Goal: Task Accomplishment & Management: Manage account settings

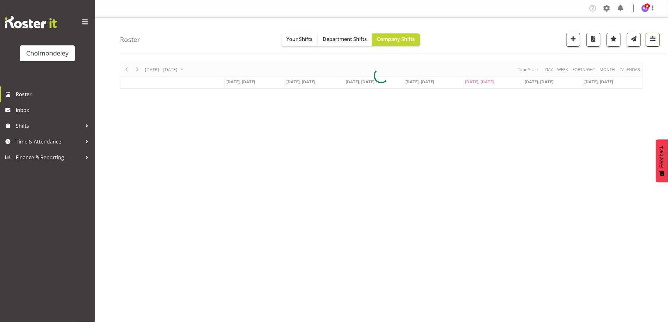
click at [655, 42] on span "button" at bounding box center [652, 39] width 8 height 8
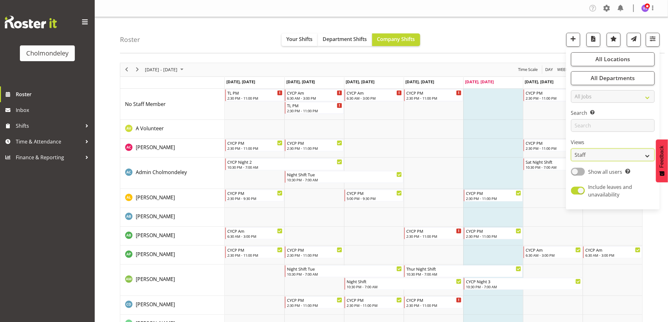
click at [650, 159] on select "Staff Role Shift - Horizontal Shift - Vertical Staff - Location" at bounding box center [613, 155] width 84 height 13
select select "shift"
click at [571, 149] on select "Staff Role Shift - Horizontal Shift - Vertical Staff - Location" at bounding box center [613, 155] width 84 height 13
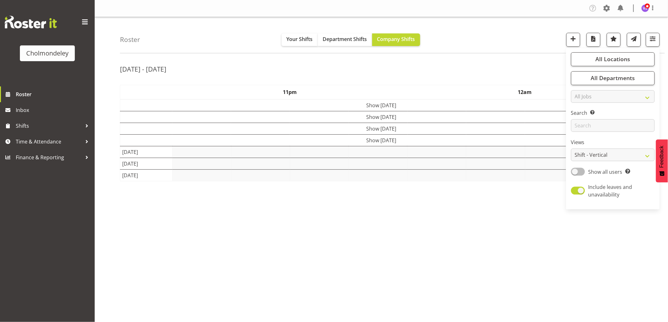
click at [580, 171] on span at bounding box center [578, 172] width 14 height 8
click at [575, 171] on input "Show all users Show only rostered employees" at bounding box center [573, 172] width 4 height 4
checkbox input "true"
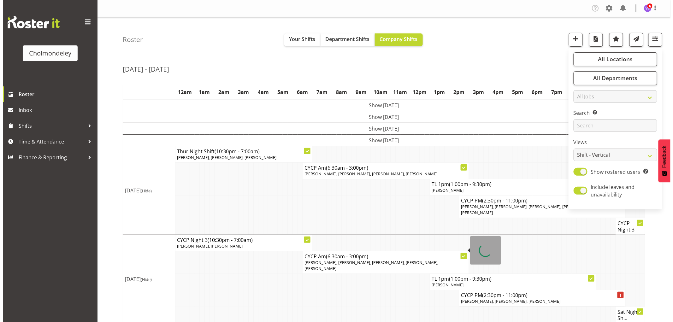
scroll to position [27, 0]
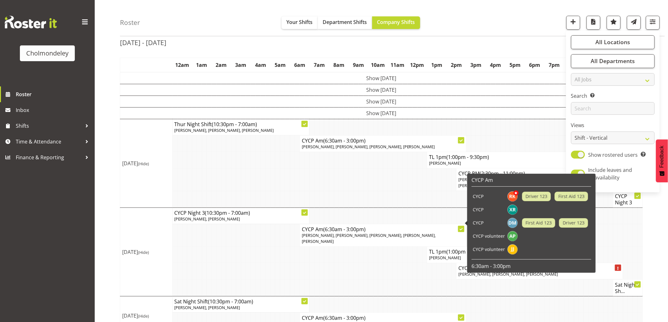
click at [290, 263] on td at bounding box center [292, 271] width 5 height 16
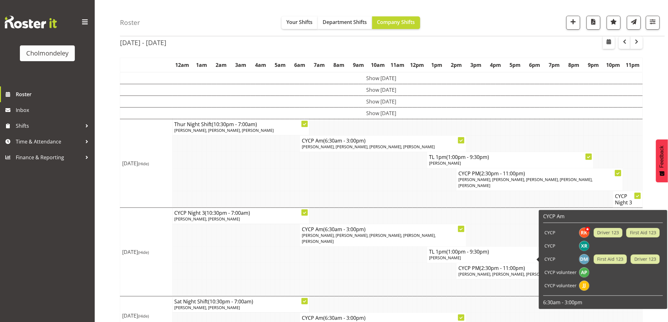
click at [546, 264] on body "Cholmondeley Roster Inbox Shifts Time & Attendance Finance & Reporting Company …" at bounding box center [334, 134] width 668 height 322
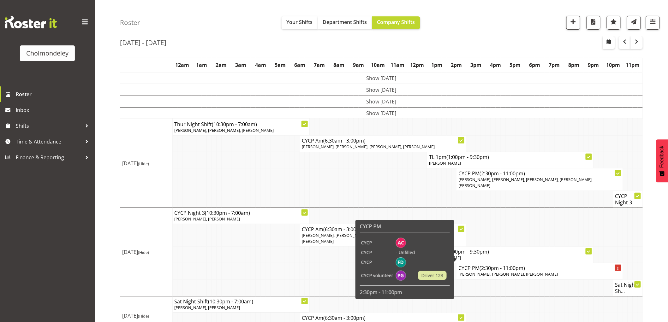
click at [519, 271] on span "[PERSON_NAME], [PERSON_NAME], [PERSON_NAME]" at bounding box center [507, 274] width 99 height 6
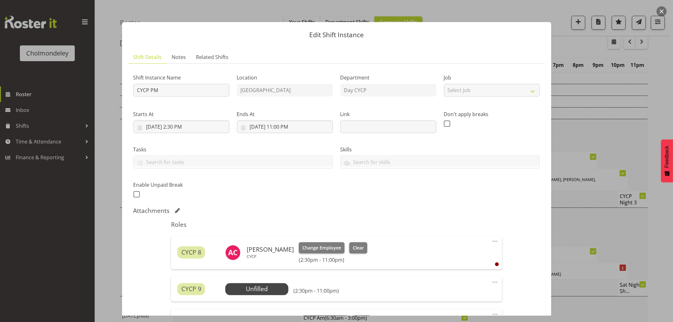
scroll to position [35, 0]
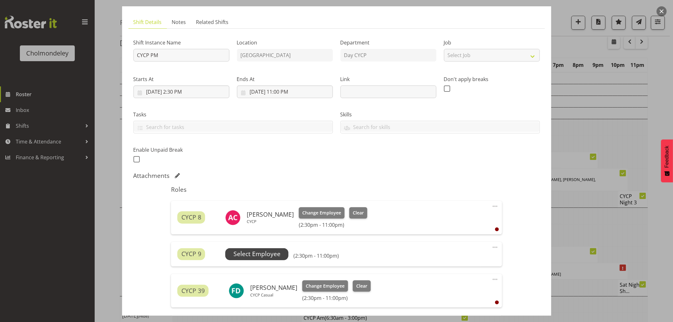
click at [278, 256] on span "Select Employee" at bounding box center [256, 254] width 47 height 9
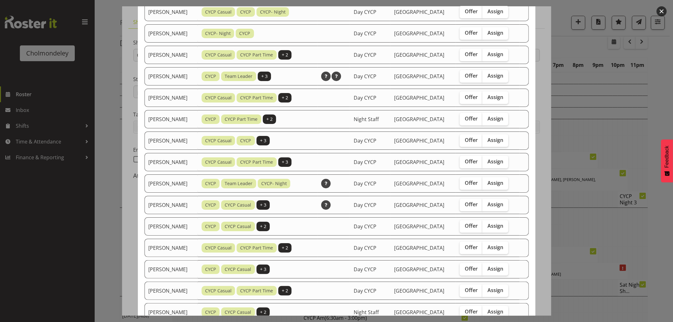
scroll to position [0, 0]
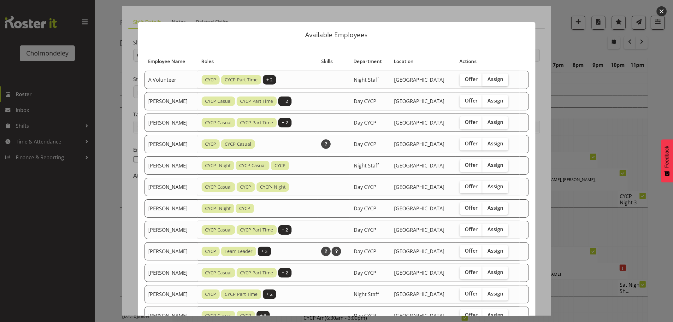
click at [500, 80] on span "Assign" at bounding box center [495, 79] width 16 height 6
click at [486, 80] on input "Assign" at bounding box center [484, 79] width 4 height 4
checkbox input "true"
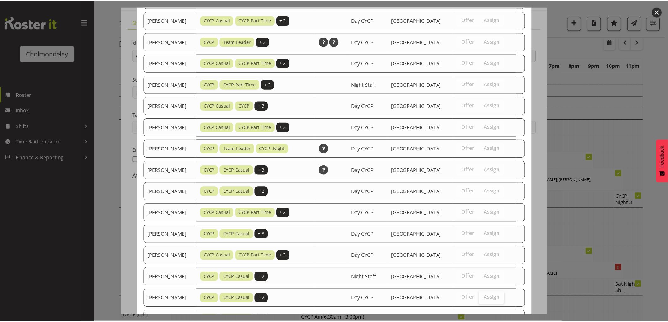
scroll to position [307, 0]
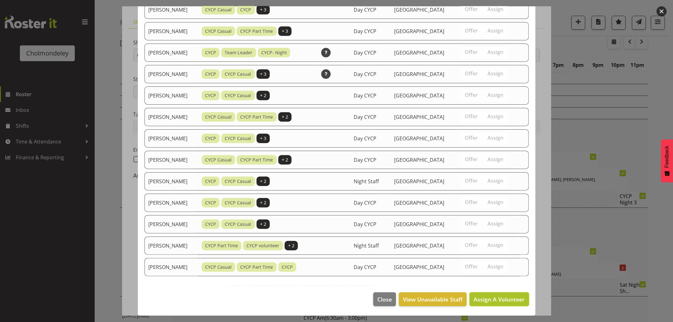
click at [505, 298] on span "Assign A Volunteer" at bounding box center [499, 300] width 51 height 8
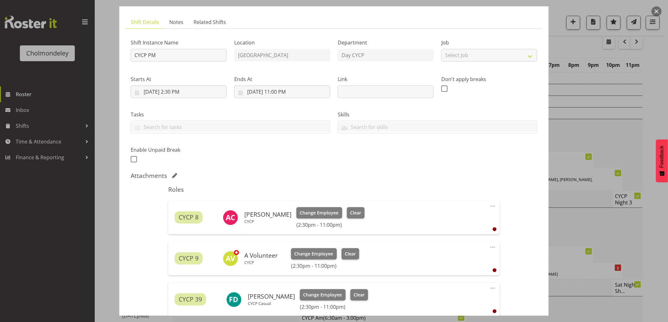
scroll to position [70, 0]
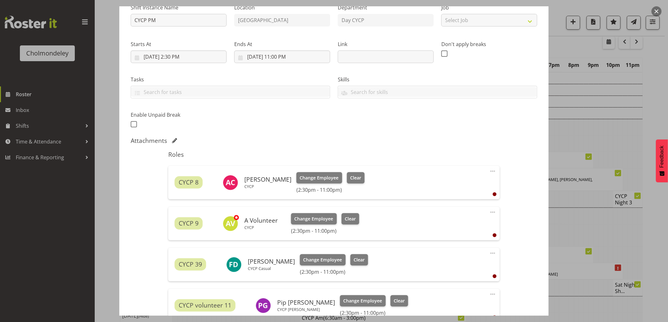
click at [489, 212] on span at bounding box center [493, 213] width 8 height 8
click at [457, 228] on link "Edit" at bounding box center [466, 226] width 61 height 11
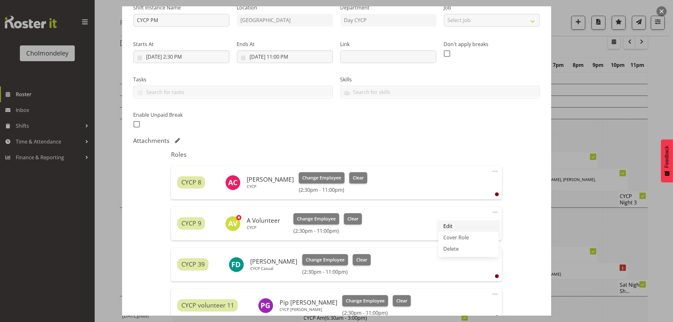
select select "7"
select select "2025"
select select "14"
select select "30"
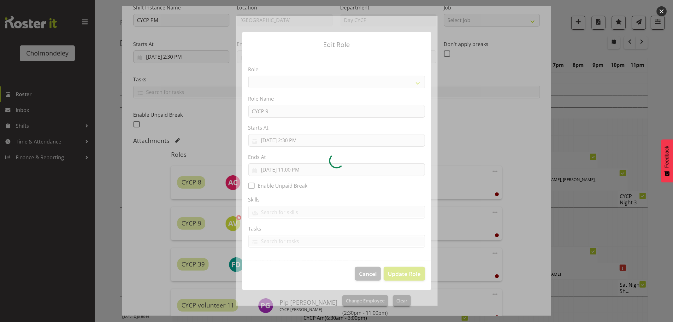
select select "206"
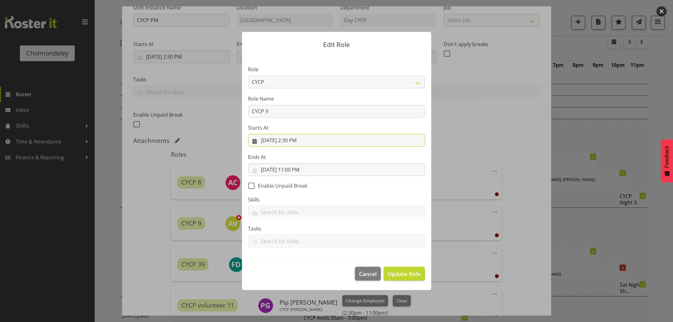
click at [292, 143] on input "[DATE] 2:30 PM" at bounding box center [336, 140] width 177 height 13
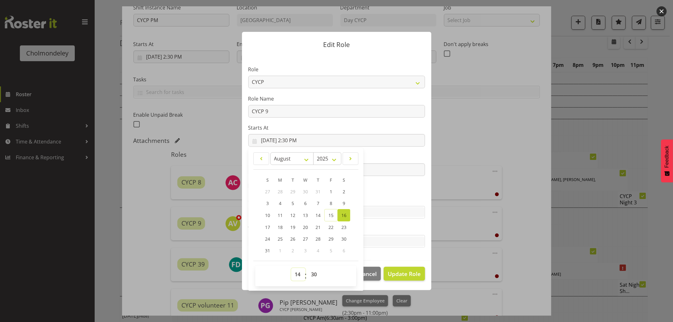
click at [295, 276] on select "00 01 02 03 04 05 06 07 08 09 10 11 12 13 14 15 16 17 18 19 20 21 22 23" at bounding box center [298, 274] width 14 height 13
select select "17"
click at [291, 268] on select "00 01 02 03 04 05 06 07 08 09 10 11 12 13 14 15 16 17 18 19 20 21 22 23" at bounding box center [298, 274] width 14 height 13
type input "[DATE] 5:30 PM"
click at [313, 276] on select "00 01 02 03 04 05 06 07 08 09 10 11 12 13 14 15 16 17 18 19 20 21 22 23 24 25 2…" at bounding box center [315, 274] width 14 height 13
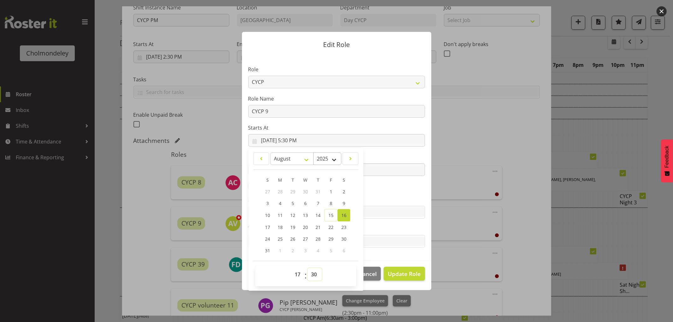
select select "0"
click at [308, 268] on select "00 01 02 03 04 05 06 07 08 09 10 11 12 13 14 15 16 17 18 19 20 21 22 23 24 25 2…" at bounding box center [315, 274] width 14 height 13
type input "[DATE] 5:00 PM"
click at [406, 275] on span "Update Role" at bounding box center [404, 274] width 33 height 8
select select
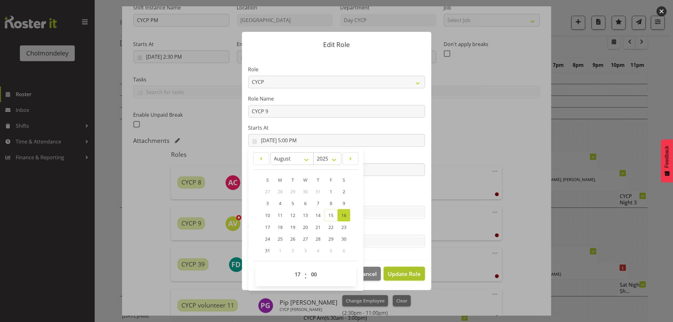
select select
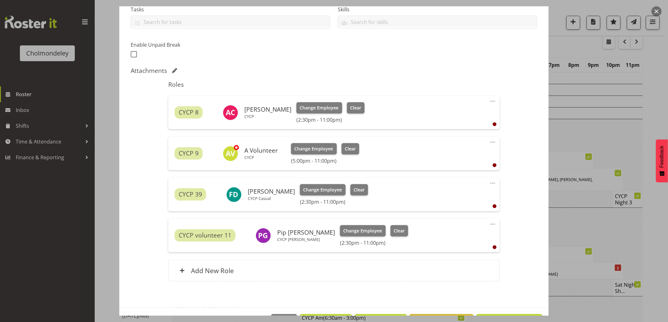
scroll to position [162, 0]
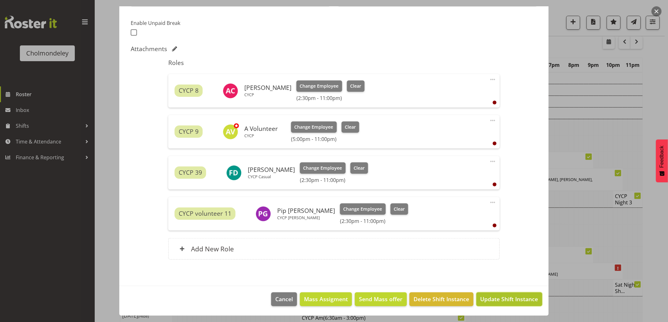
click at [500, 302] on span "Update Shift Instance" at bounding box center [509, 299] width 58 height 8
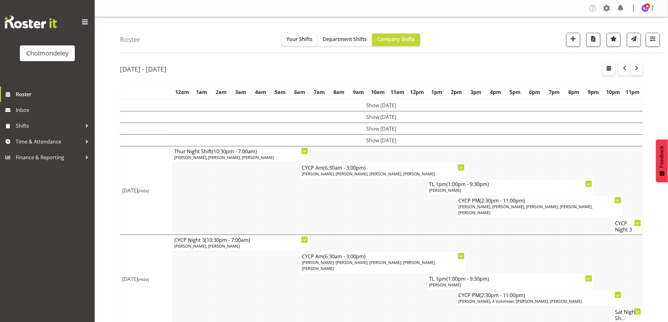
scroll to position [27, 0]
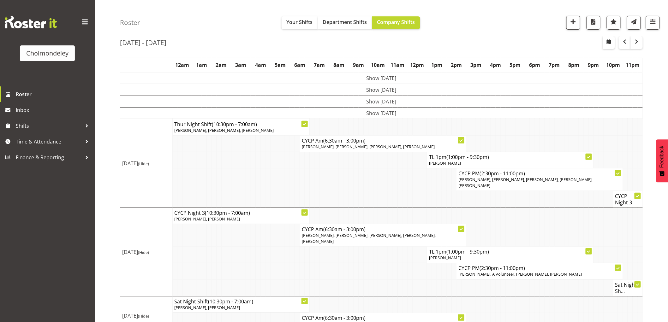
click at [206, 263] on tr "CYCP PM (2:30pm - 11:00pm) [PERSON_NAME], A Volunteer, [PERSON_NAME], [PERSON_N…" at bounding box center [381, 271] width 522 height 16
click at [636, 42] on span "button" at bounding box center [637, 42] width 8 height 8
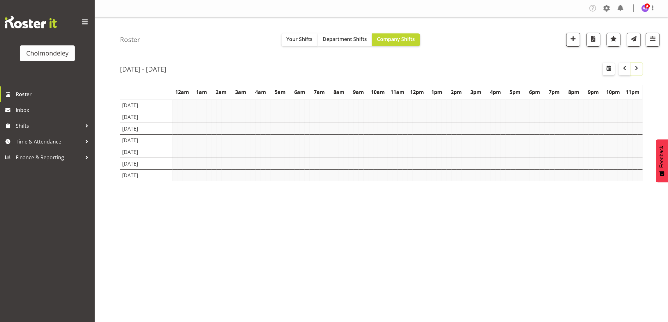
scroll to position [0, 0]
click at [651, 40] on span "button" at bounding box center [652, 39] width 8 height 8
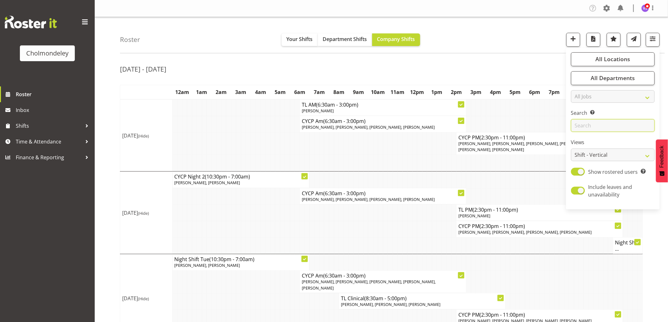
drag, startPoint x: 598, startPoint y: 129, endPoint x: 600, endPoint y: 123, distance: 6.6
click at [598, 129] on input "text" at bounding box center [613, 125] width 84 height 13
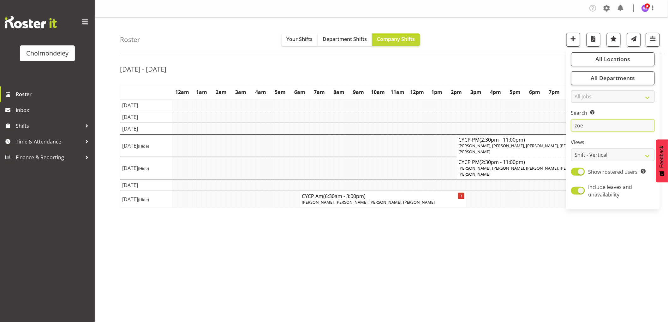
type input "zoe"
click at [489, 211] on div "[DATE] - [DATE] [DATE] - [DATE] [DATE] Day Week Fortnight Month calendar Month …" at bounding box center [394, 184] width 548 height 252
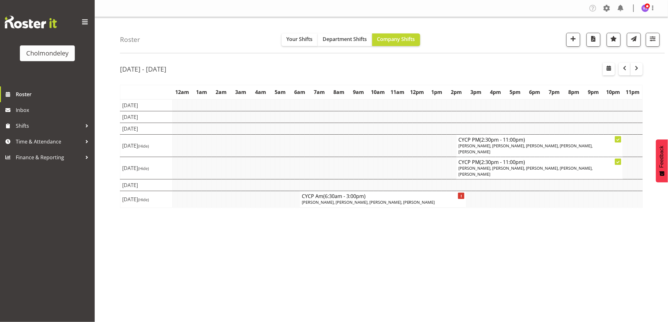
click at [553, 219] on div "[DATE] - [DATE] [DATE] - [DATE] [DATE] Day Week Fortnight Month calendar Month …" at bounding box center [394, 184] width 548 height 252
click at [627, 71] on span "button" at bounding box center [625, 68] width 8 height 8
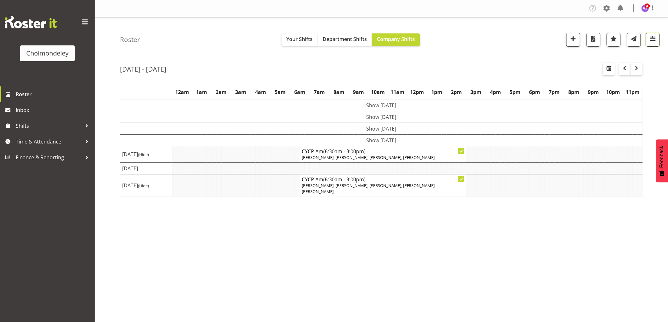
click at [657, 40] on button "button" at bounding box center [652, 40] width 14 height 14
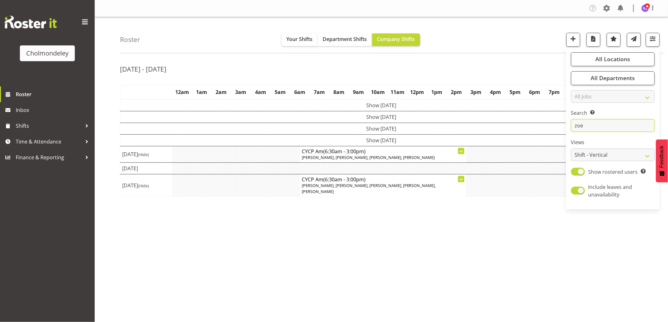
drag, startPoint x: 594, startPoint y: 127, endPoint x: 551, endPoint y: 121, distance: 43.2
click at [551, 121] on div "Roster Your Shifts Department Shifts Company Shifts All Locations [GEOGRAPHIC_D…" at bounding box center [381, 163] width 573 height 293
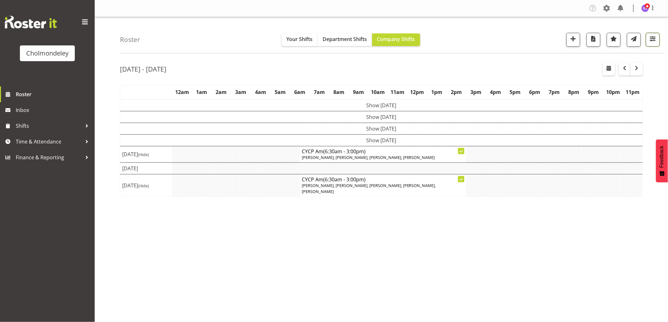
click at [648, 38] on span "button" at bounding box center [652, 39] width 8 height 8
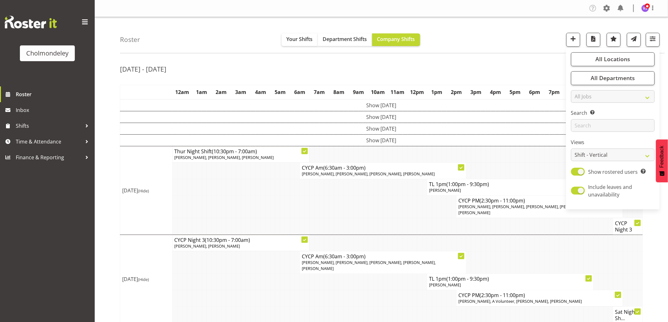
click at [247, 206] on td at bounding box center [248, 207] width 5 height 22
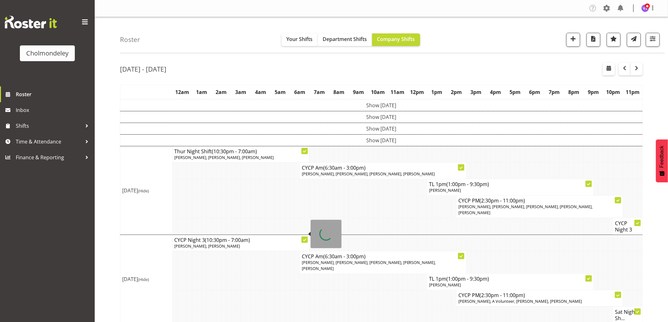
scroll to position [27, 0]
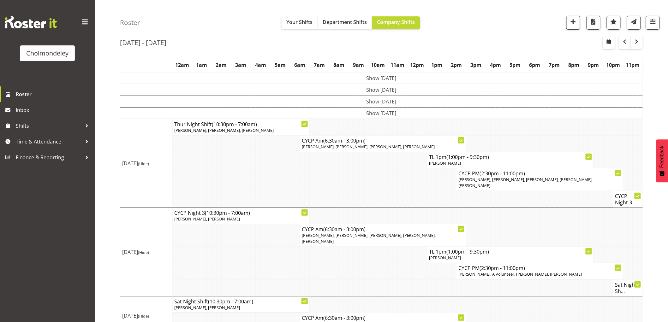
click at [236, 167] on td at bounding box center [238, 160] width 5 height 16
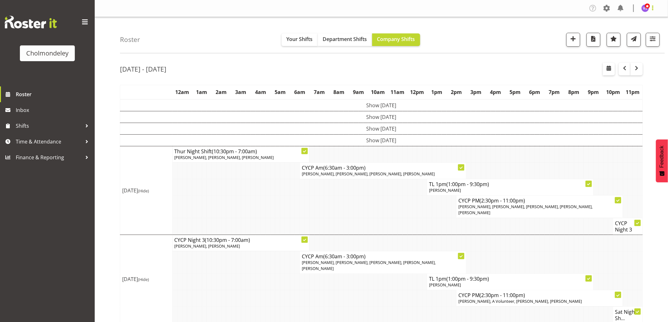
click at [653, 7] on span at bounding box center [653, 8] width 8 height 8
click at [625, 35] on link "Log Out" at bounding box center [626, 32] width 61 height 11
